Goal: Obtain resource: Download file/media

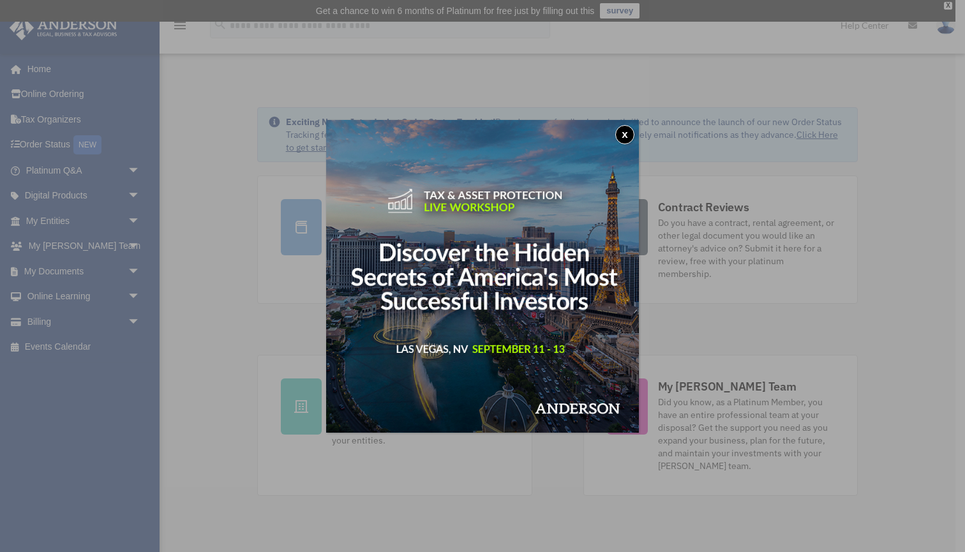
click at [625, 137] on button "x" at bounding box center [624, 134] width 19 height 19
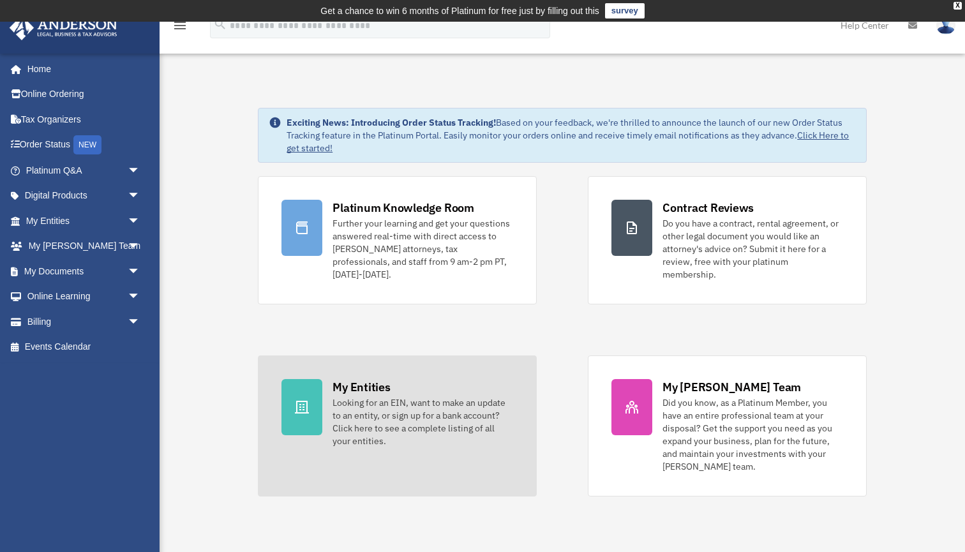
click at [355, 405] on div "Looking for an EIN, want to make an update to an entity, or sign up for a bank …" at bounding box center [423, 421] width 181 height 51
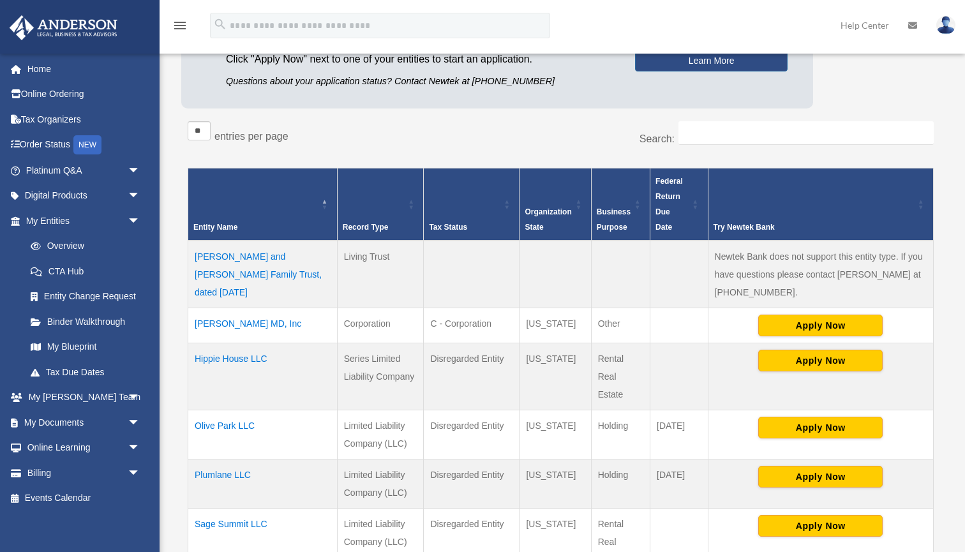
scroll to position [174, 0]
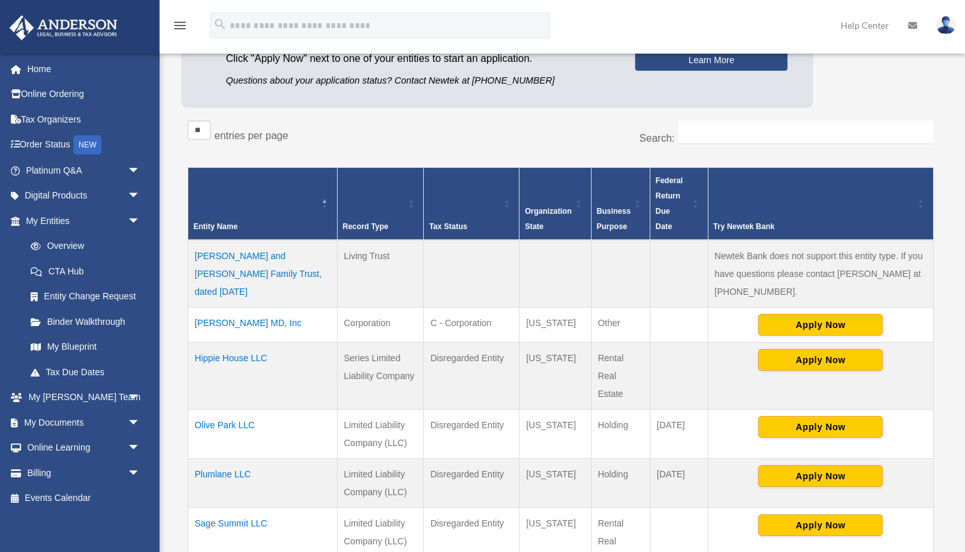
click at [273, 322] on td "[PERSON_NAME] MD, Inc" at bounding box center [262, 325] width 149 height 35
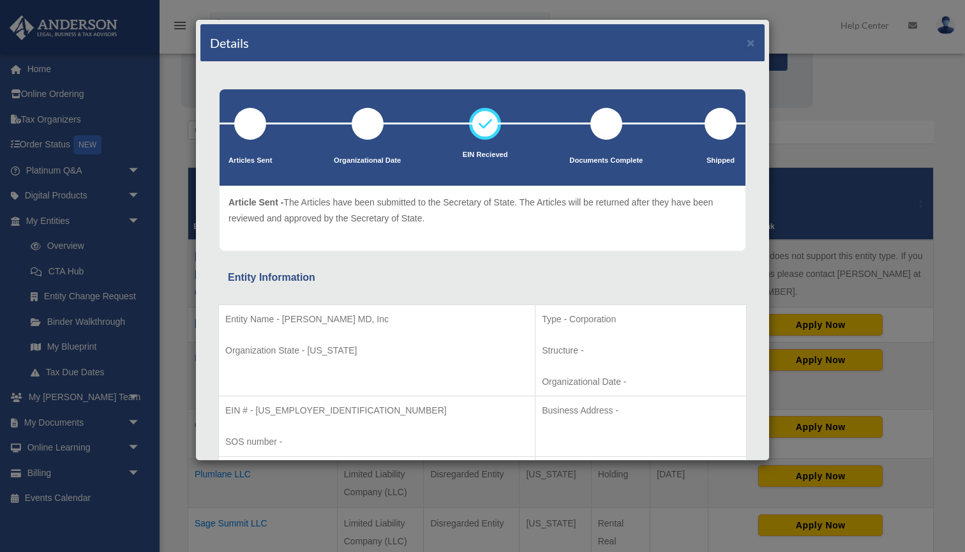
scroll to position [0, 0]
click at [754, 41] on button "×" at bounding box center [751, 42] width 8 height 13
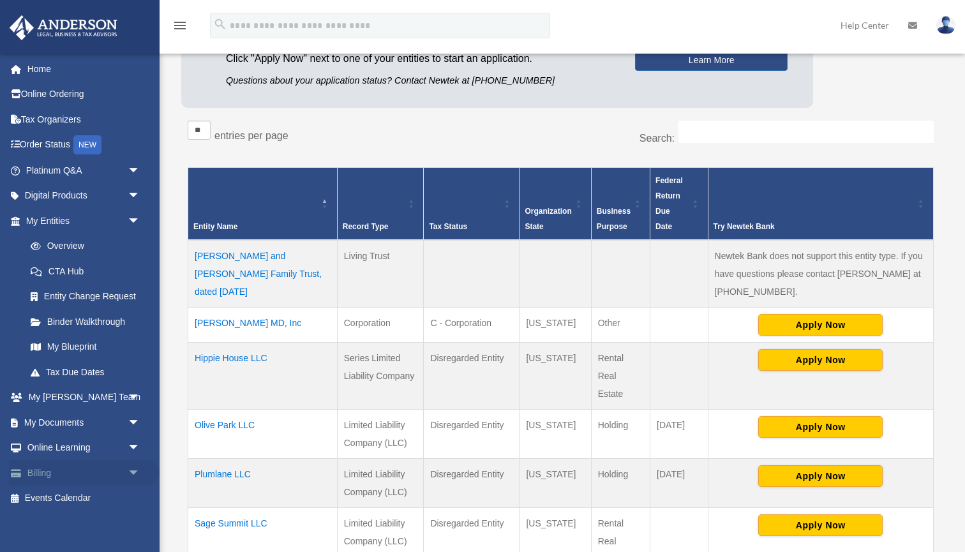
click at [50, 469] on link "Billing arrow_drop_down" at bounding box center [84, 473] width 151 height 26
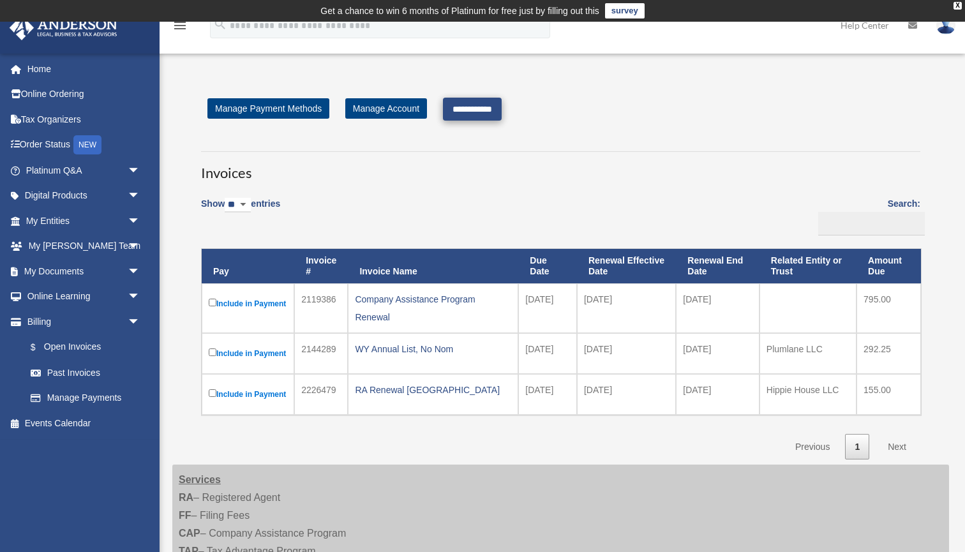
click at [493, 110] on input "**********" at bounding box center [472, 109] width 59 height 23
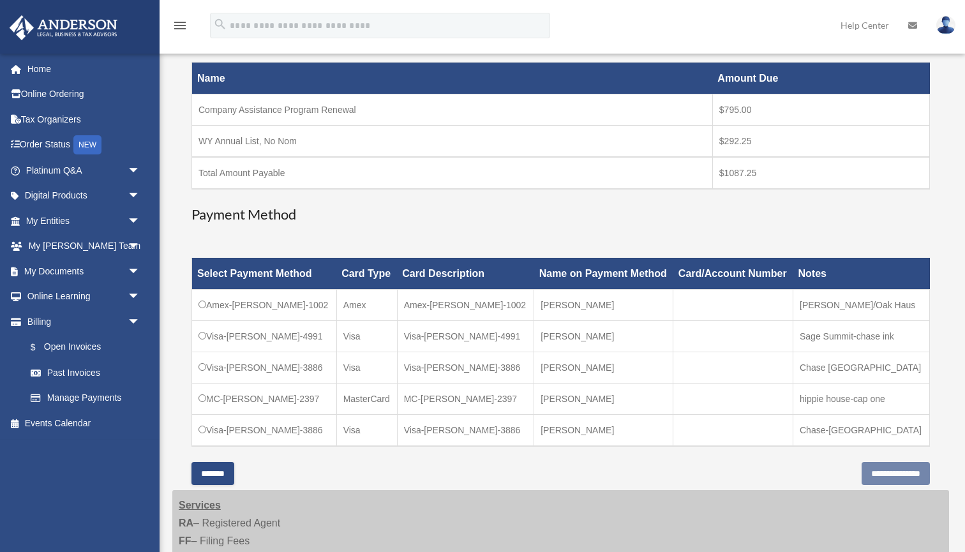
scroll to position [223, 0]
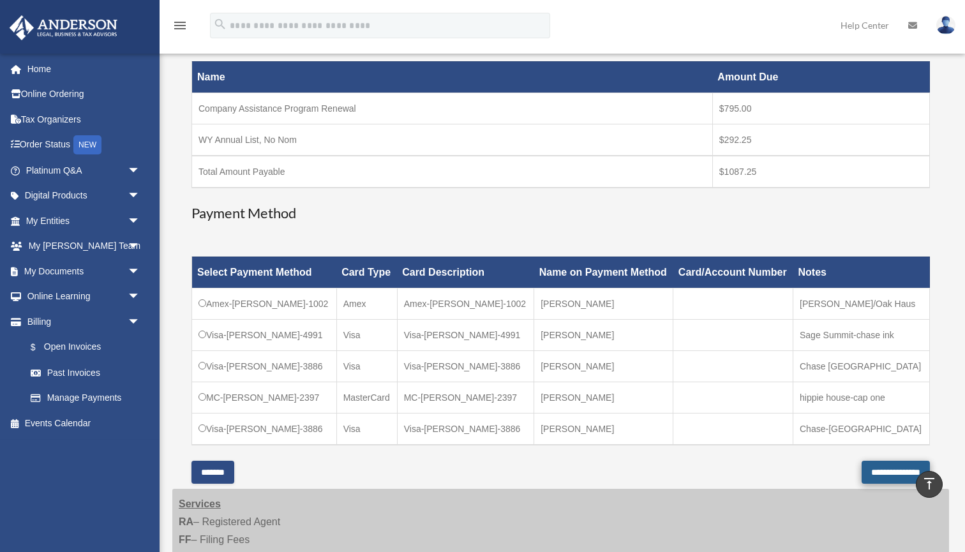
click at [862, 472] on input "**********" at bounding box center [896, 472] width 68 height 23
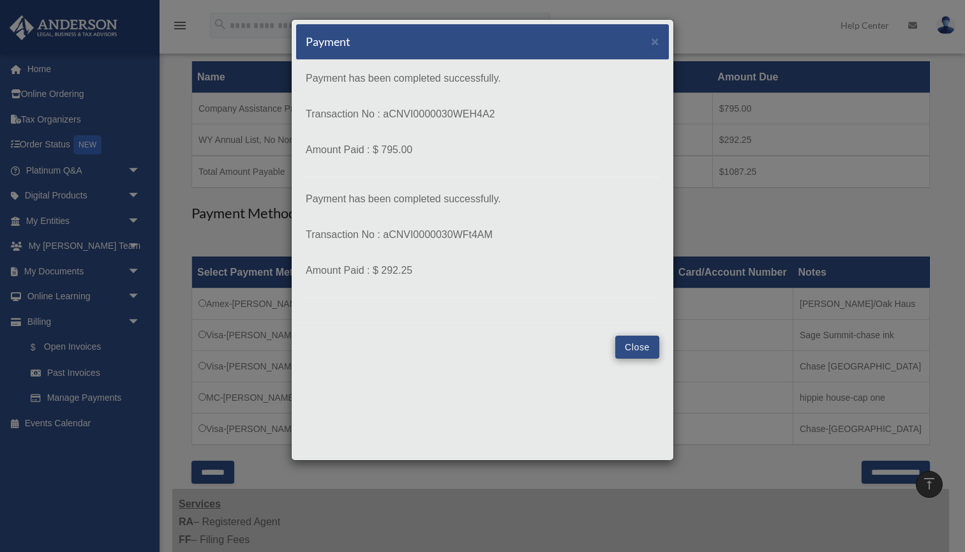
click at [640, 345] on button "Close" at bounding box center [637, 347] width 44 height 23
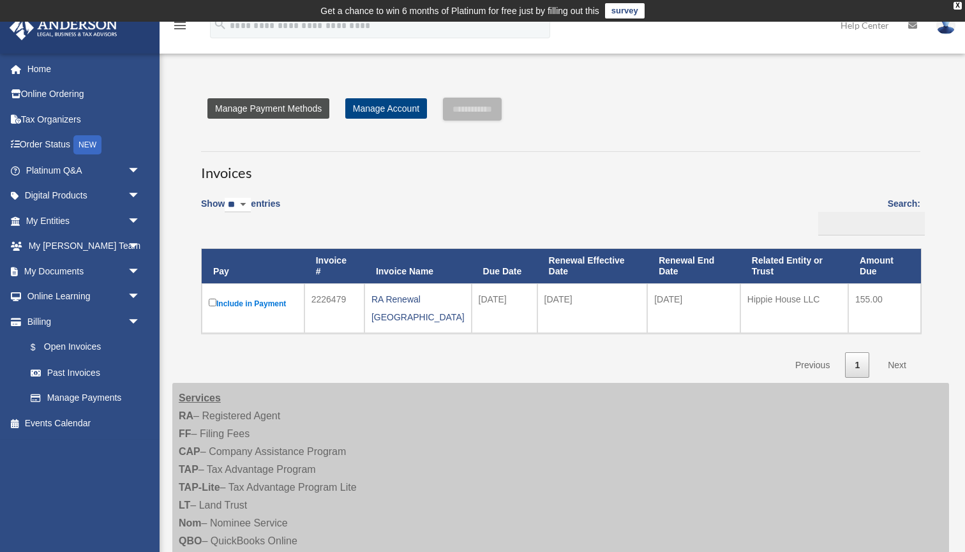
click at [308, 110] on link "Manage Payment Methods" at bounding box center [268, 108] width 122 height 20
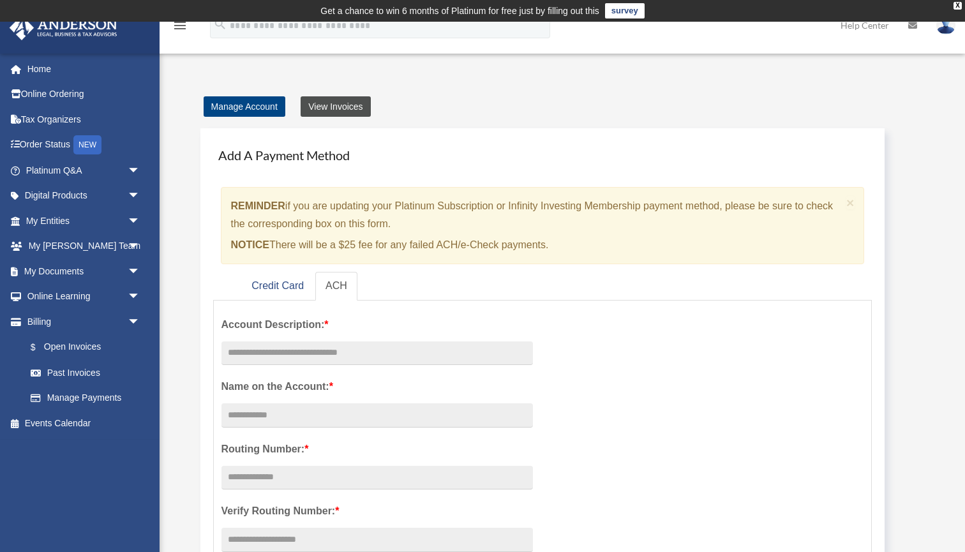
click at [345, 108] on link "View Invoices" at bounding box center [336, 106] width 70 height 20
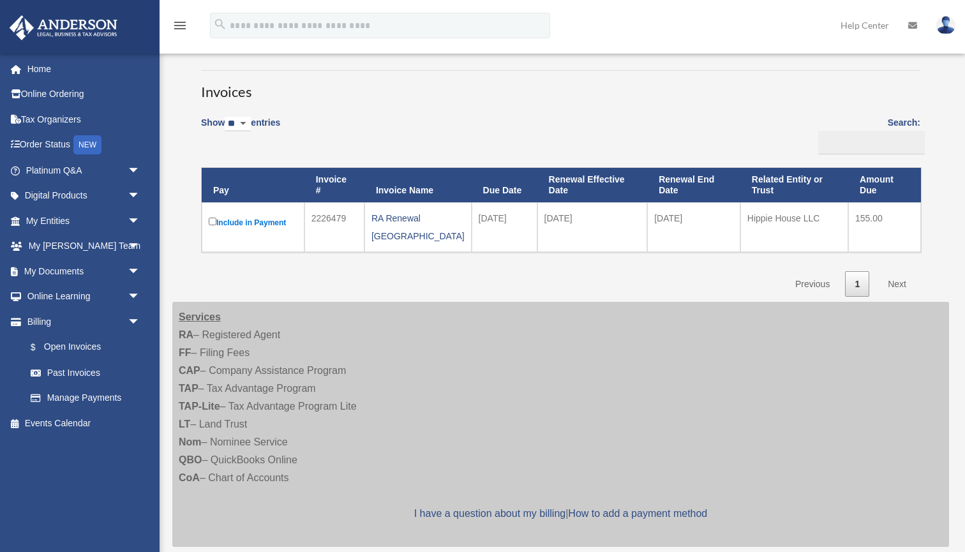
scroll to position [89, 0]
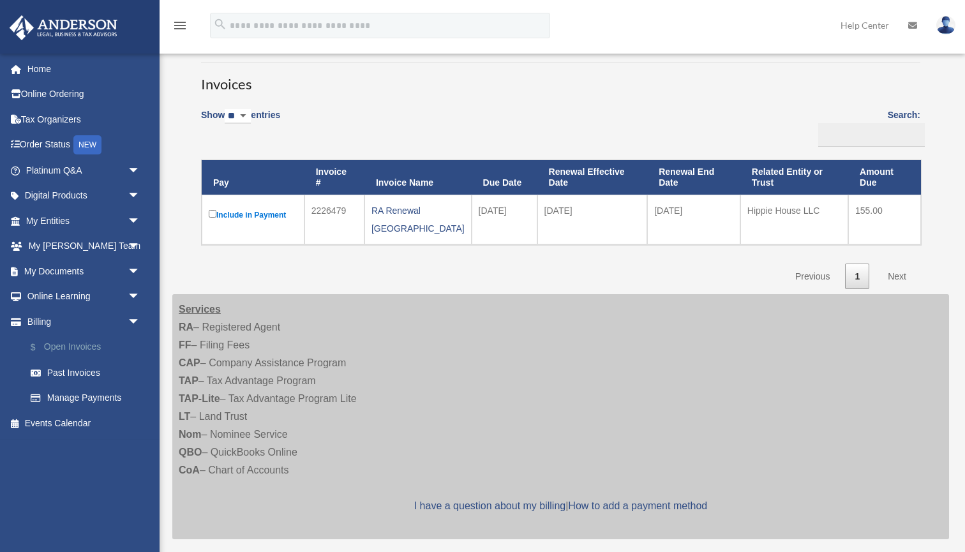
click at [77, 345] on link "$ Open Invoices" at bounding box center [89, 348] width 142 height 26
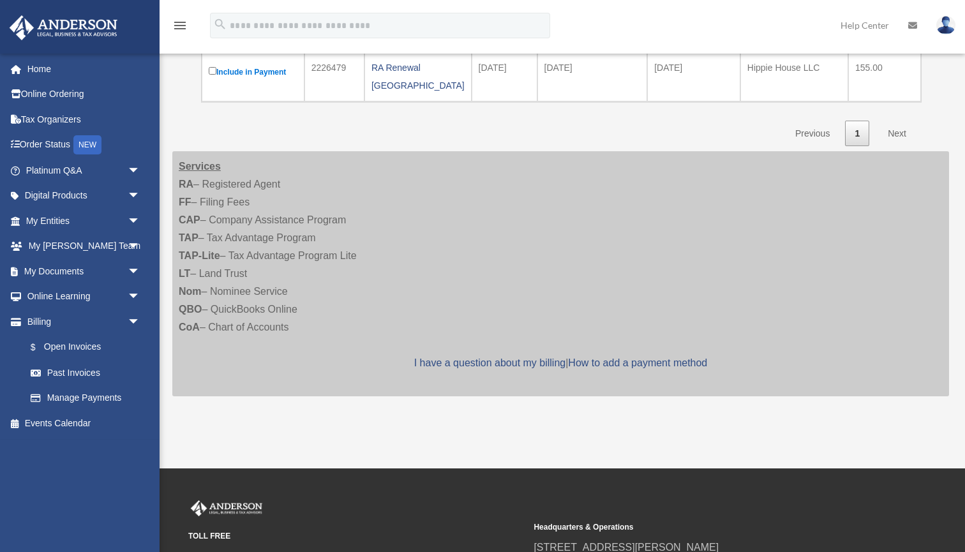
scroll to position [235, 0]
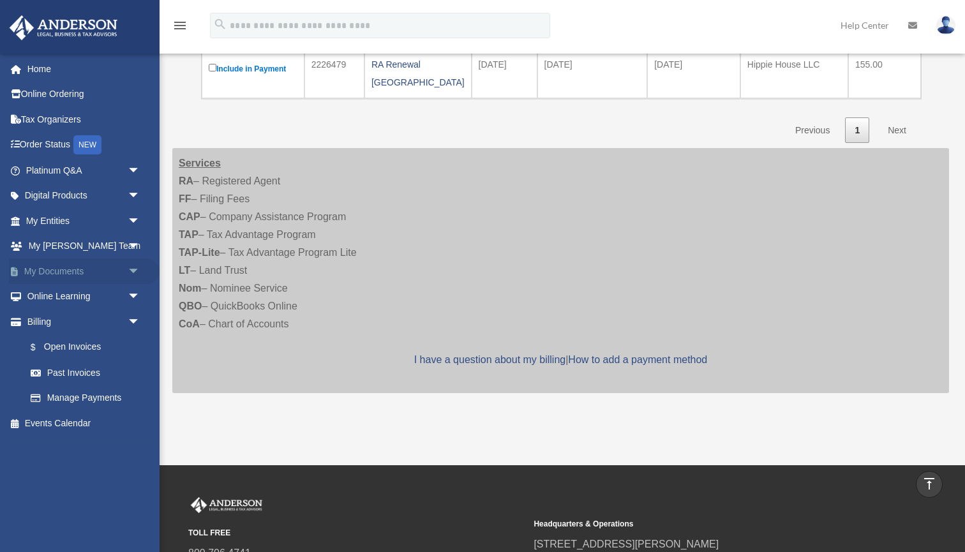
click at [82, 274] on link "My Documents arrow_drop_down" at bounding box center [84, 272] width 151 height 26
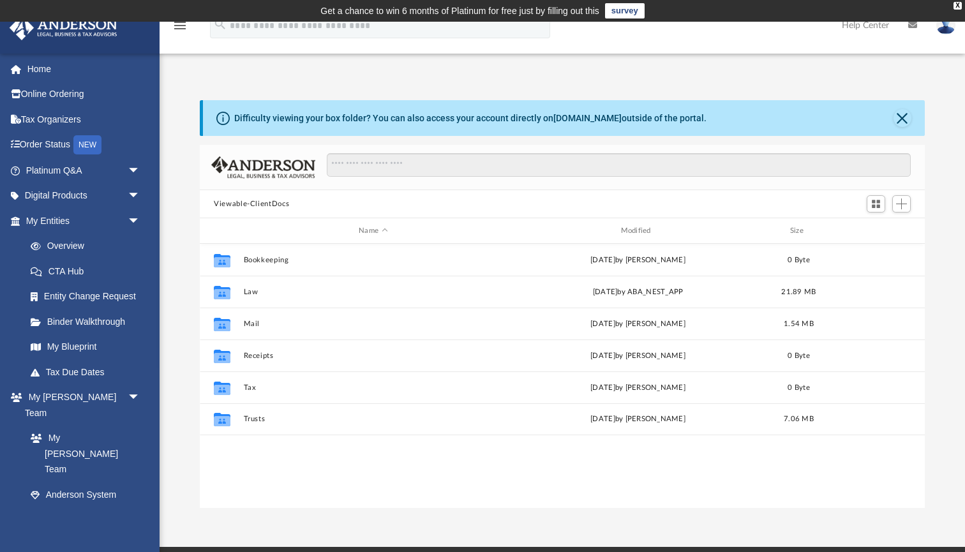
scroll to position [290, 725]
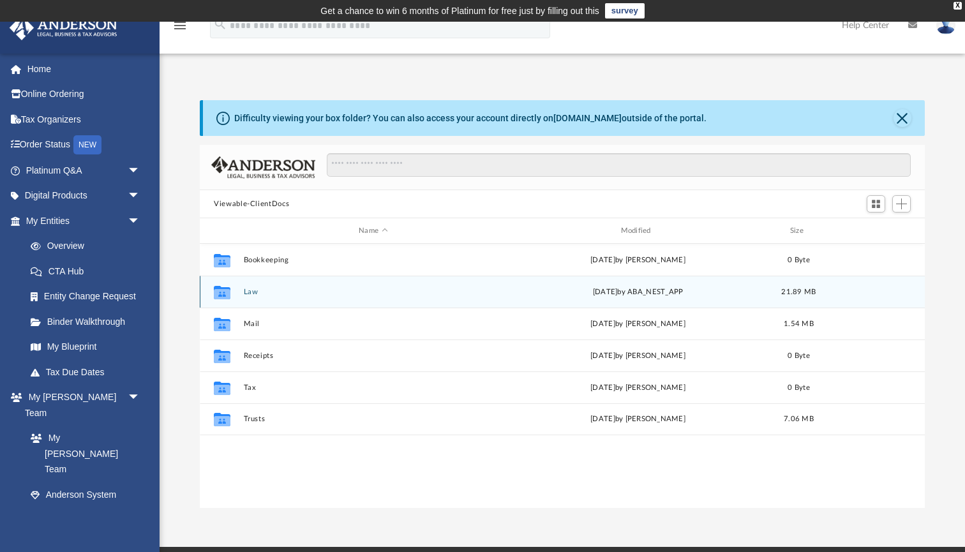
click at [261, 290] on button "Law" at bounding box center [373, 292] width 259 height 8
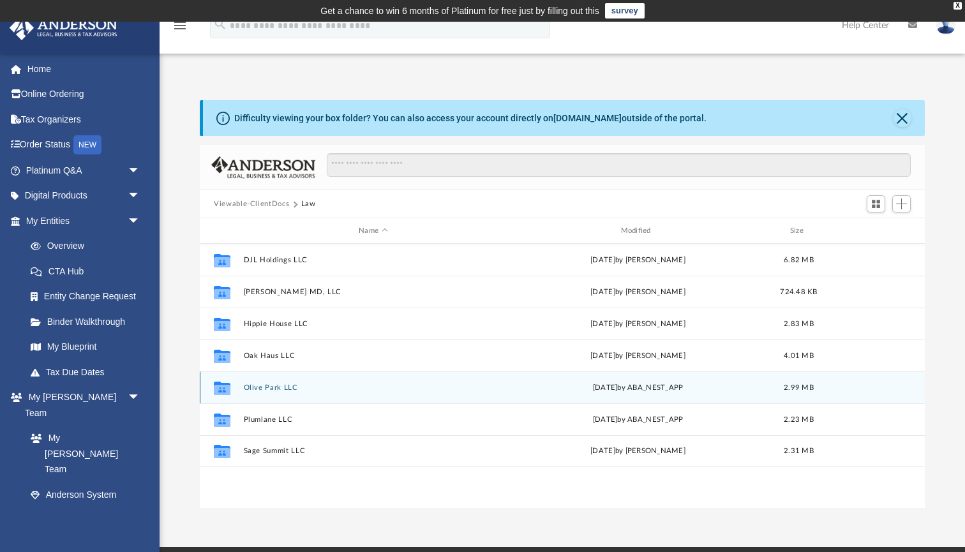
click at [269, 386] on button "Olive Park LLC" at bounding box center [373, 388] width 259 height 8
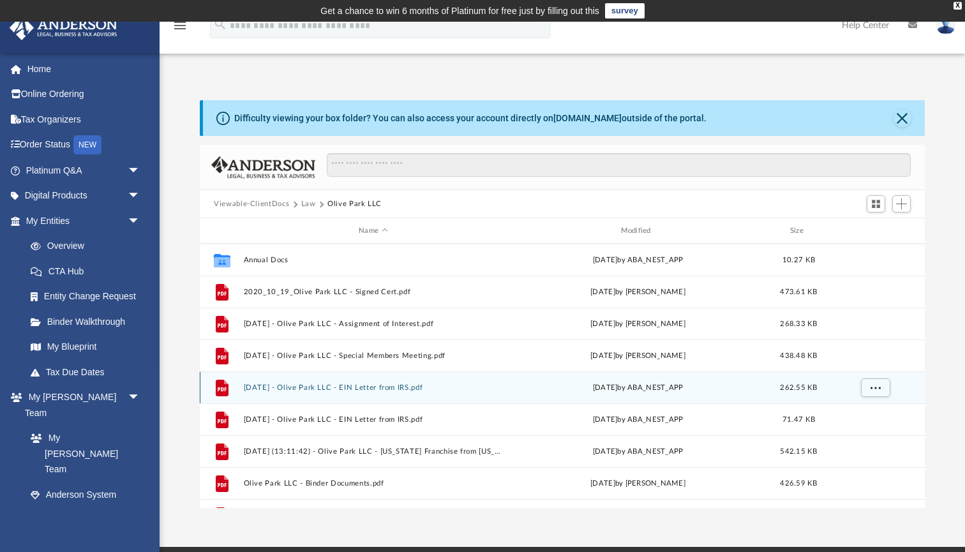
click at [315, 388] on button "2024.04.16 - Olive Park LLC - EIN Letter from IRS.pdf" at bounding box center [373, 388] width 259 height 8
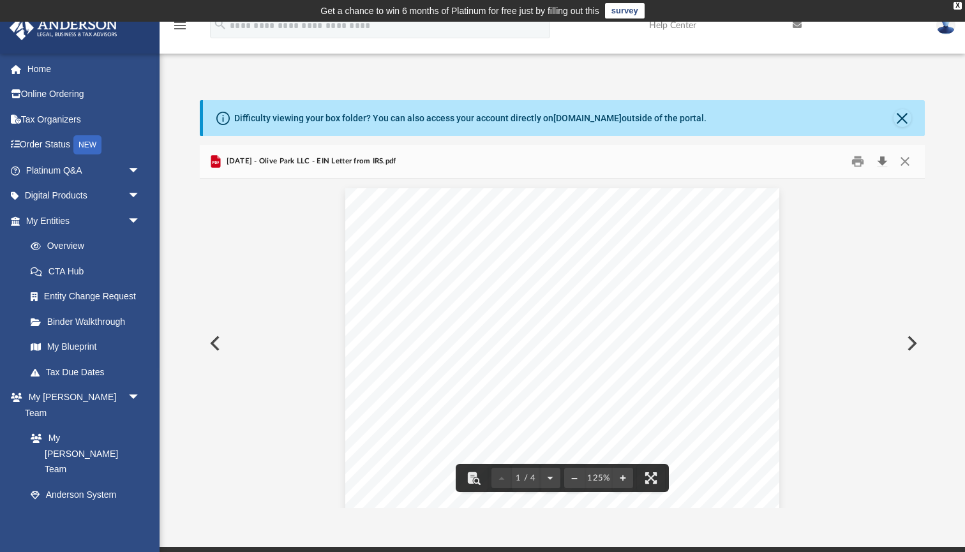
click at [881, 163] on button "Download" at bounding box center [882, 162] width 23 height 20
